Goal: Find specific page/section: Find specific page/section

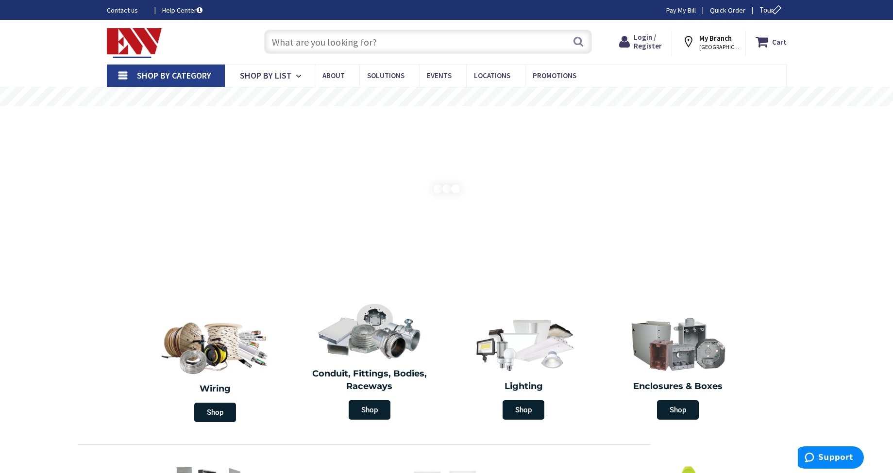
click at [291, 42] on input "text" at bounding box center [428, 42] width 328 height 24
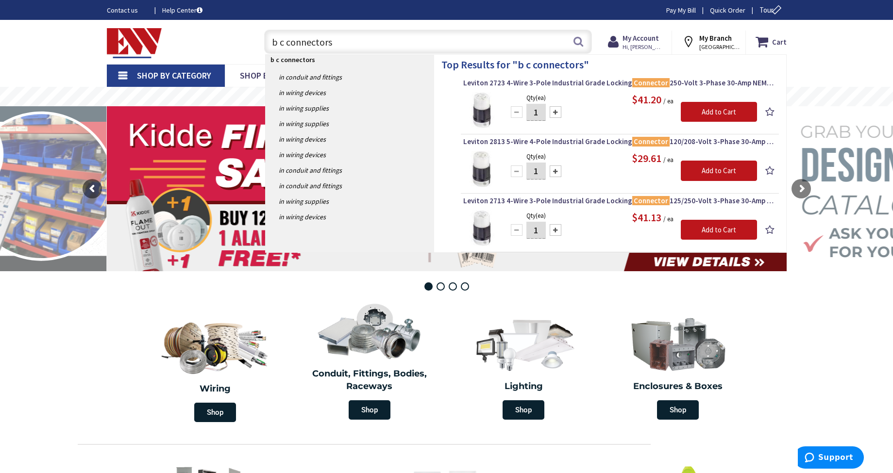
click at [287, 44] on input "b c connectors" at bounding box center [428, 42] width 328 height 24
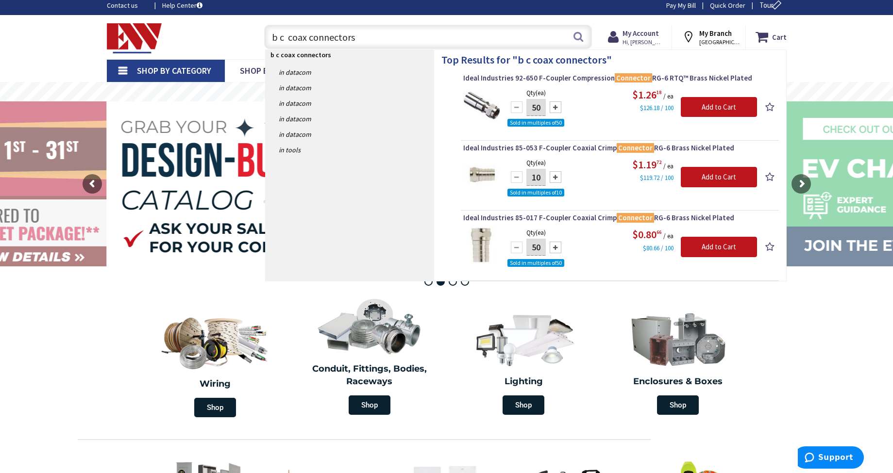
scroll to position [3, 0]
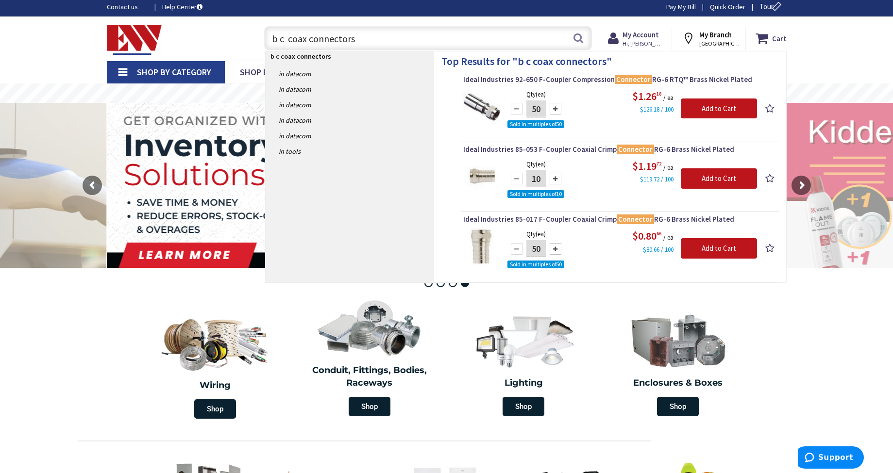
drag, startPoint x: 370, startPoint y: 42, endPoint x: 201, endPoint y: 33, distance: 168.7
click at [201, 33] on div "Toggle Nav b c coax connectors b c coax connectors Search Cart My Cart Close" at bounding box center [447, 38] width 694 height 33
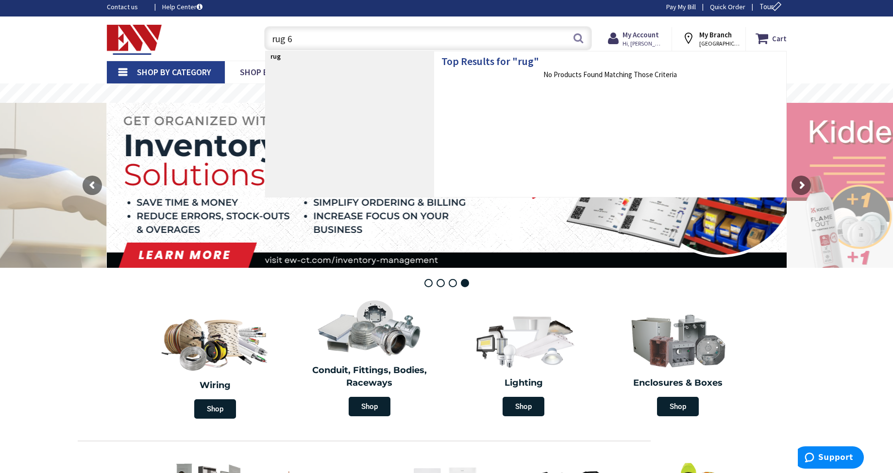
type input "rug 6"
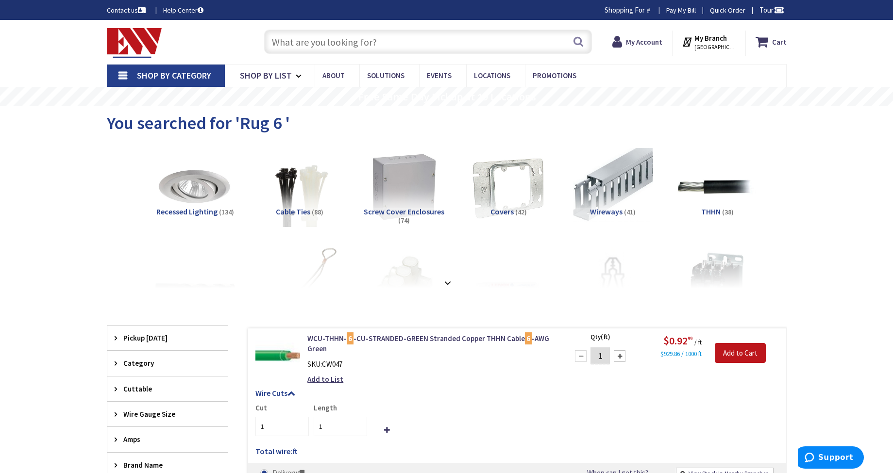
click at [287, 42] on input "text" at bounding box center [428, 42] width 328 height 24
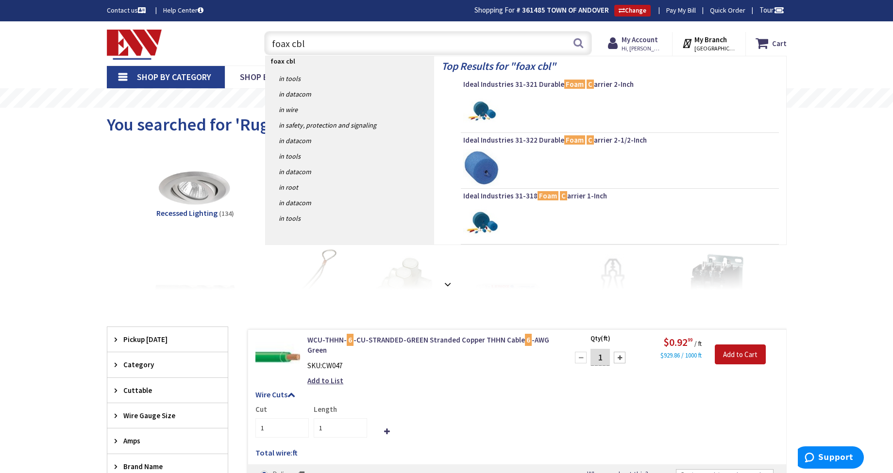
type input "foax cble"
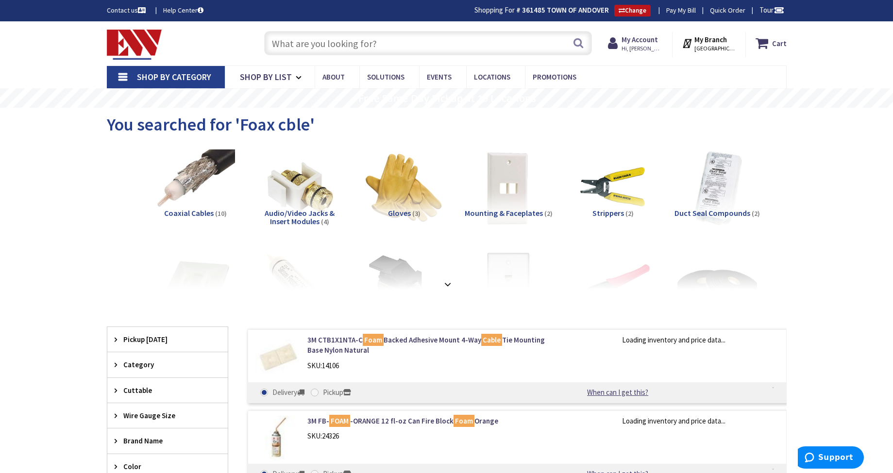
click at [195, 212] on span "Coaxial Cables" at bounding box center [189, 213] width 50 height 10
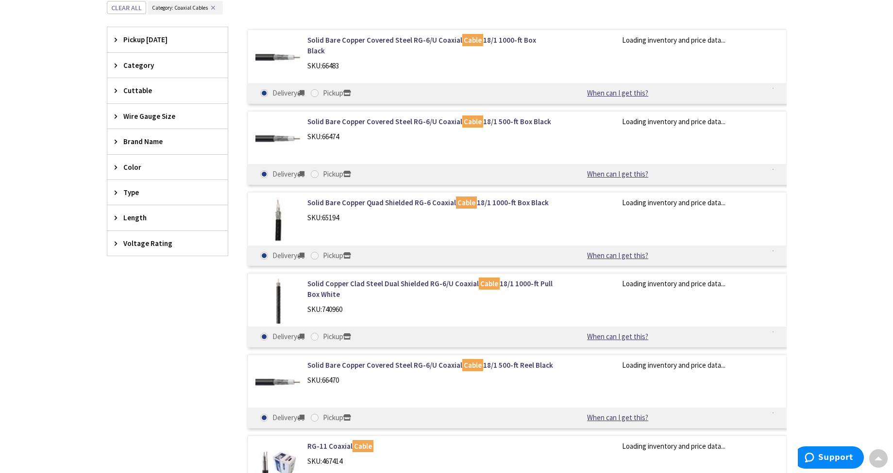
scroll to position [308, 0]
